Goal: Information Seeking & Learning: Check status

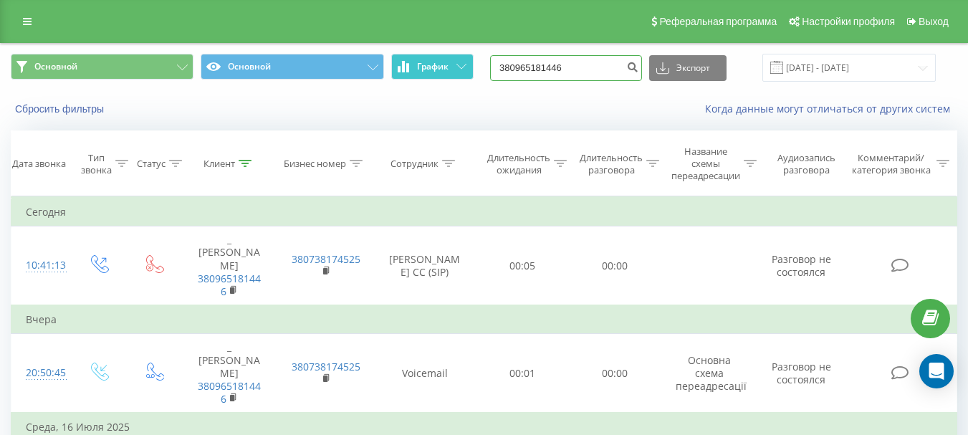
drag, startPoint x: 593, startPoint y: 64, endPoint x: 468, endPoint y: 62, distance: 124.7
click at [468, 62] on div "Основной Основной График 380965181446 Экспорт .csv .xls .xlsx [DATE] - [DATE]" at bounding box center [484, 68] width 946 height 28
paste input "48500518401"
type input "48500518401"
